Goal: Task Accomplishment & Management: Manage account settings

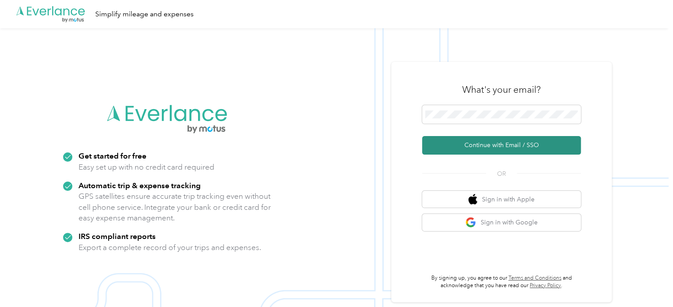
click at [498, 146] on button "Continue with Email / SSO" at bounding box center [501, 145] width 159 height 19
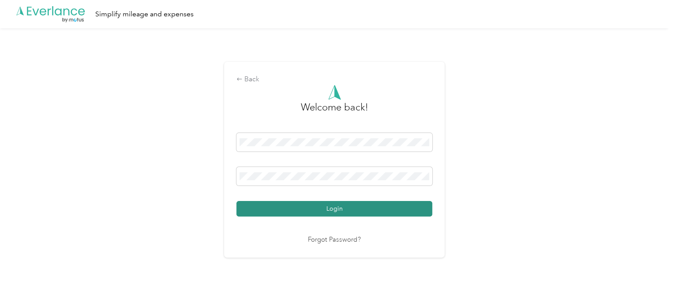
click at [332, 206] on button "Login" at bounding box center [334, 208] width 196 height 15
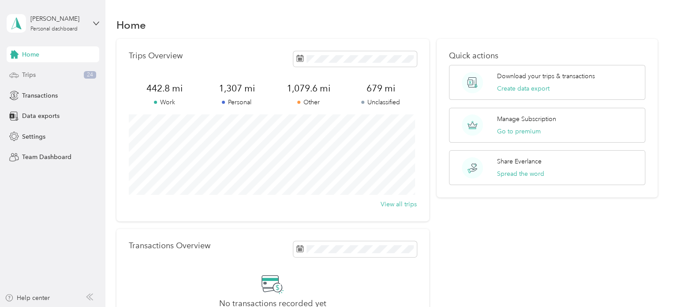
click at [34, 74] on span "Trips" at bounding box center [29, 74] width 14 height 9
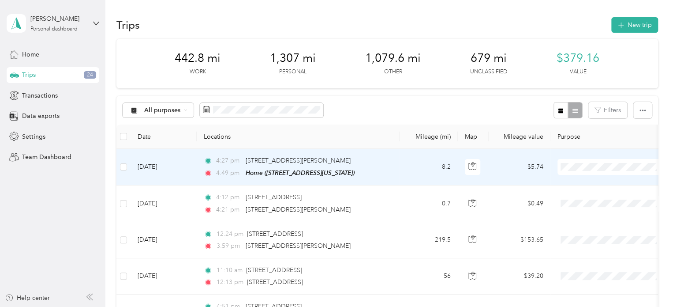
click at [590, 198] on span "Personal" at bounding box center [620, 198] width 82 height 9
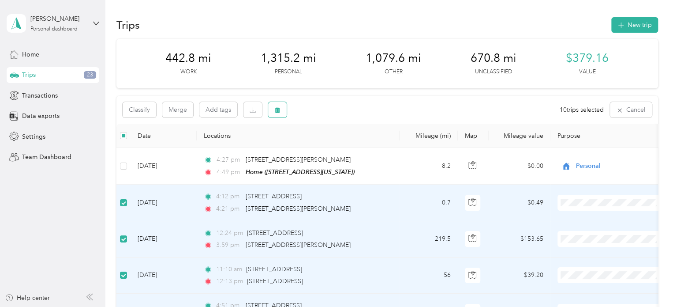
click at [276, 108] on icon "button" at bounding box center [277, 110] width 6 height 6
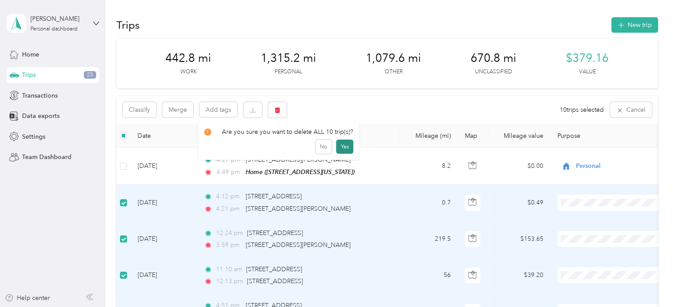
click at [340, 150] on button "Yes" at bounding box center [344, 146] width 17 height 14
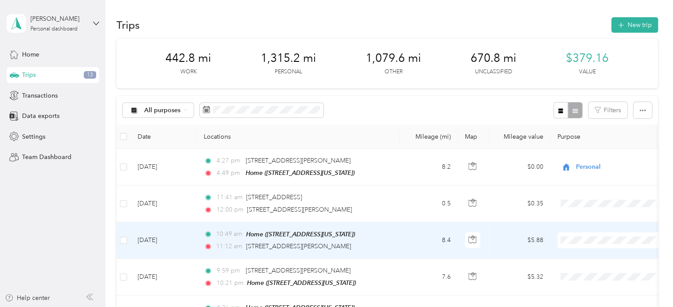
click at [577, 130] on li "Personal" at bounding box center [612, 129] width 109 height 15
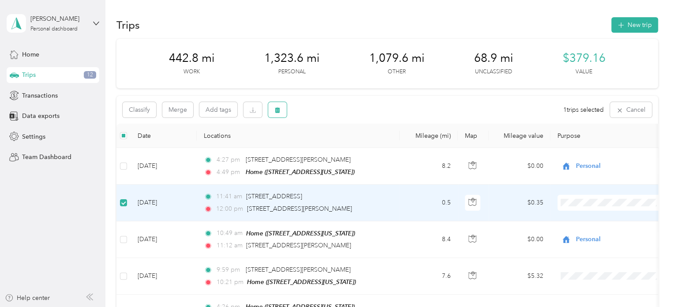
click at [279, 108] on icon "button" at bounding box center [277, 110] width 5 height 6
click at [338, 146] on button "Yes" at bounding box center [342, 146] width 17 height 14
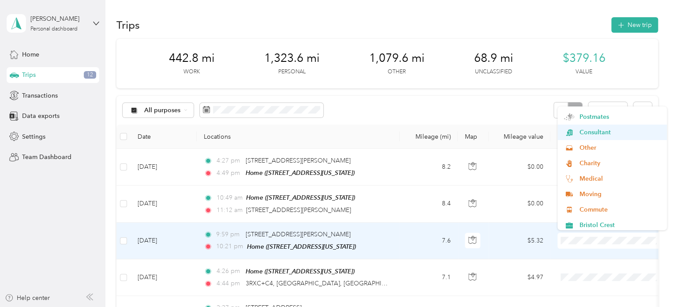
scroll to position [77, 0]
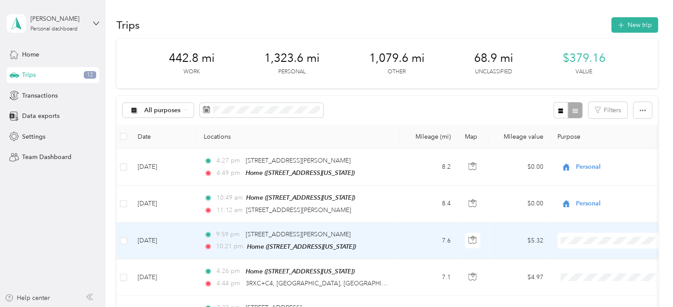
click at [583, 204] on span "Commute" at bounding box center [620, 206] width 82 height 9
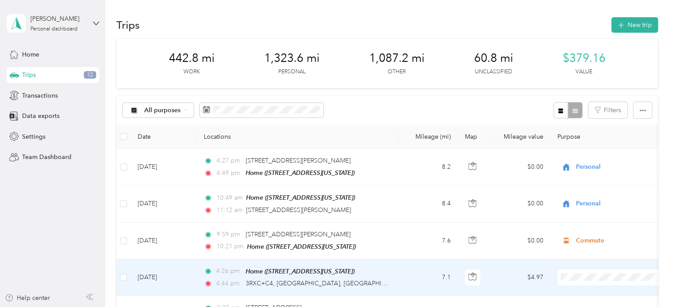
click at [584, 243] on li "Commute" at bounding box center [612, 242] width 109 height 15
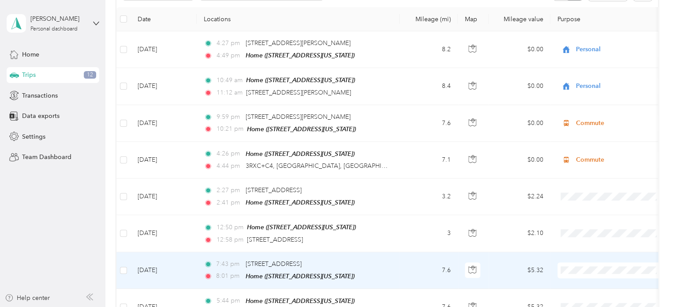
scroll to position [176, 0]
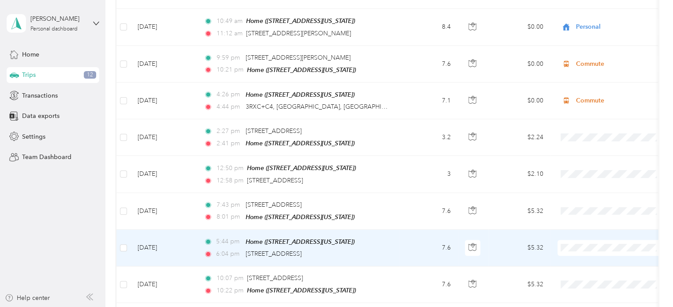
click at [584, 135] on span "Personal" at bounding box center [620, 133] width 82 height 9
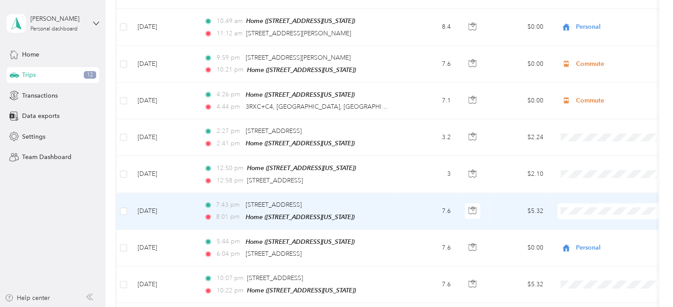
click at [584, 100] on li "Personal" at bounding box center [612, 97] width 109 height 15
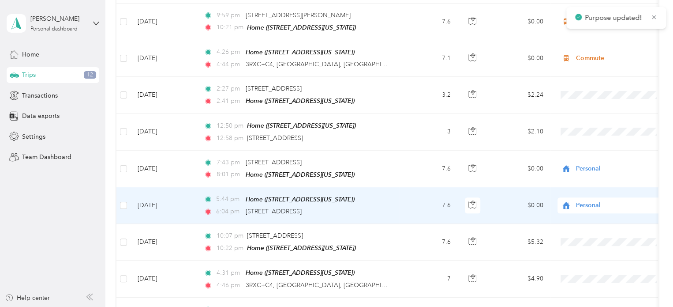
scroll to position [235, 0]
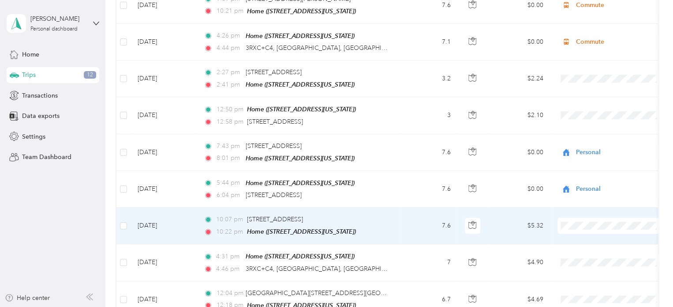
click at [580, 108] on span "Personal" at bounding box center [620, 111] width 82 height 9
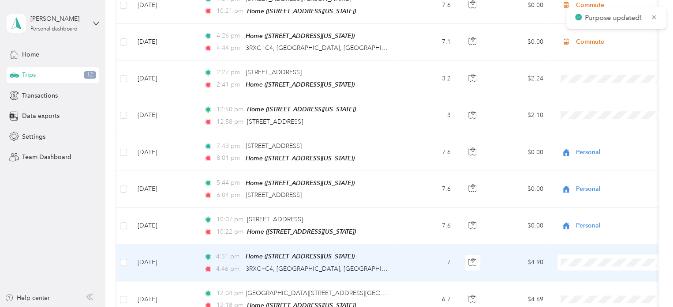
click at [586, 150] on li "Personal" at bounding box center [612, 145] width 109 height 15
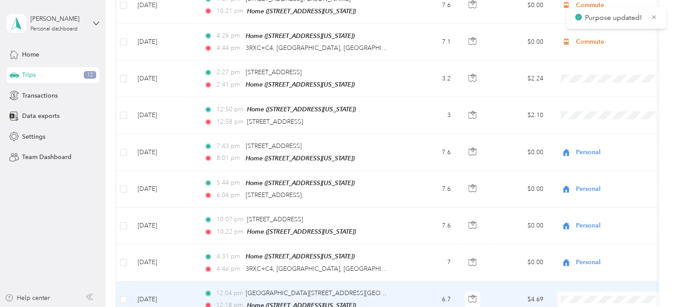
scroll to position [294, 0]
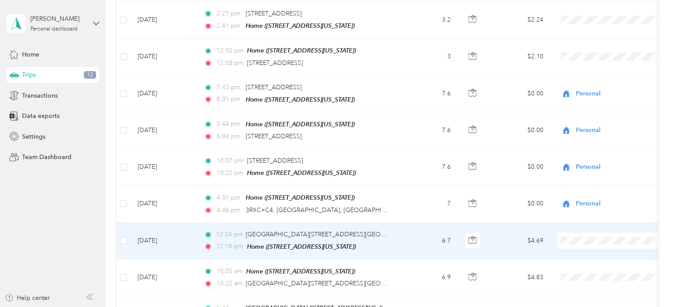
click at [592, 126] on li "Personal" at bounding box center [612, 124] width 109 height 15
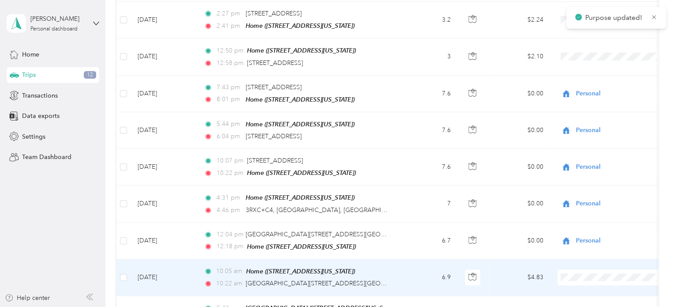
click at [573, 160] on icon at bounding box center [569, 161] width 11 height 7
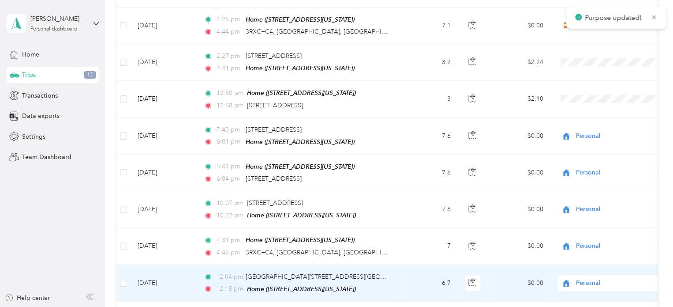
scroll to position [235, 0]
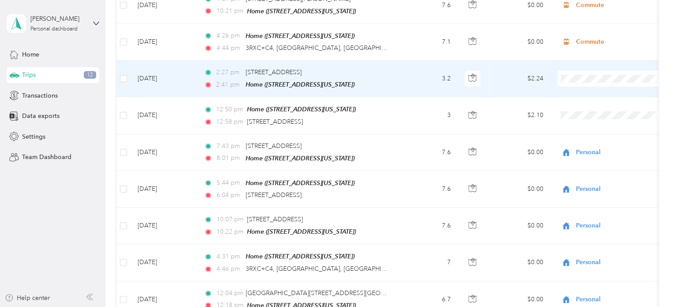
click at [581, 104] on span "Personal" at bounding box center [620, 107] width 82 height 9
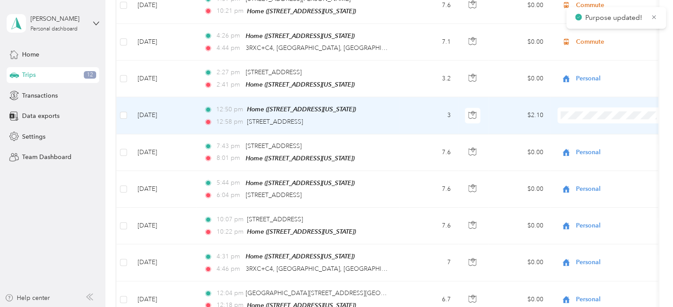
click at [585, 142] on span "Personal" at bounding box center [620, 140] width 82 height 9
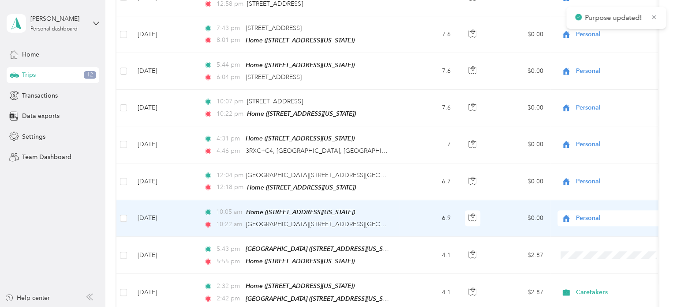
scroll to position [412, 0]
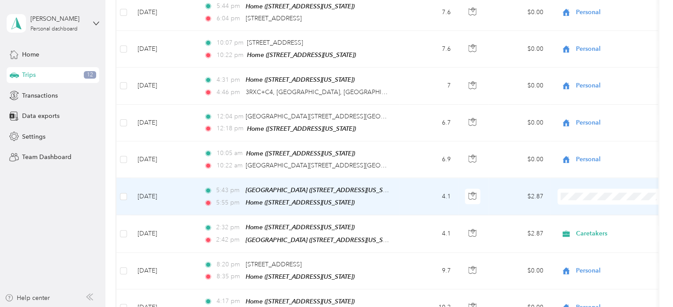
click at [584, 98] on ol "Work Personal Caretakers Lyft Real Estate Postmates Consultant Other Charity Me…" at bounding box center [612, 118] width 109 height 124
click at [586, 95] on span "Caretakers" at bounding box center [620, 94] width 82 height 9
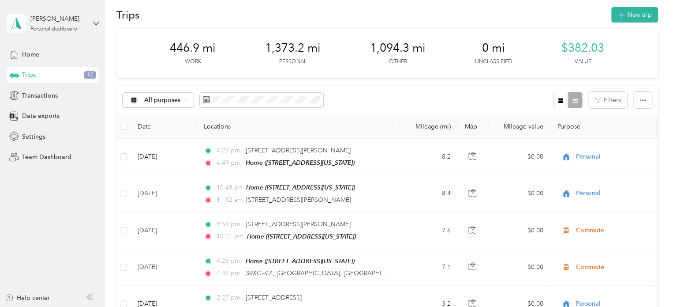
scroll to position [0, 0]
